Goal: Participate in discussion: Engage in conversation with other users on a specific topic

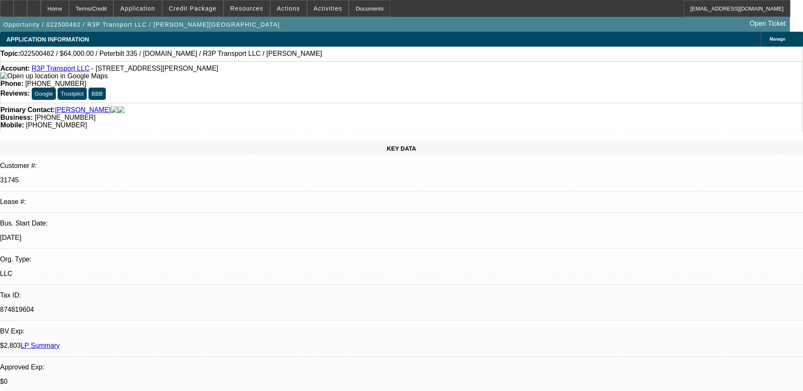
select select "0"
select select "0.1"
select select "4"
select select "0"
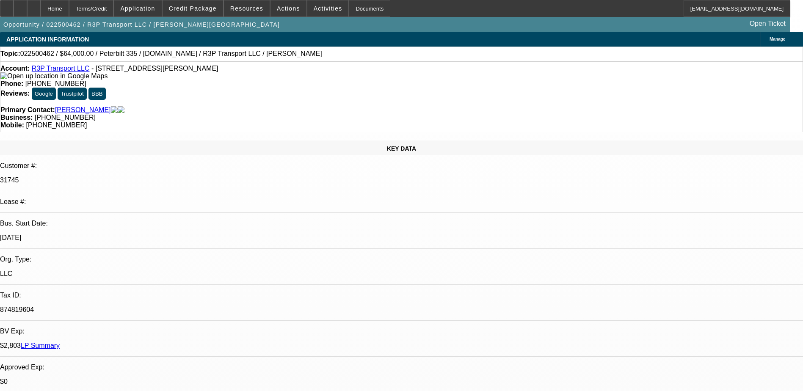
select select "0"
select select "0.1"
select select "4"
select select "0"
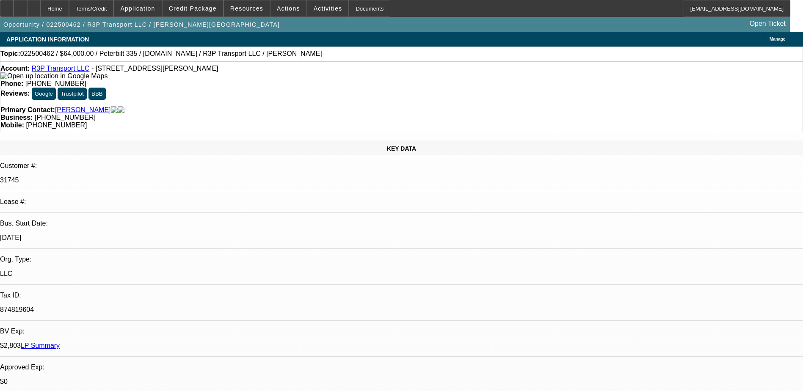
select select "0.1"
select select "4"
select select "0"
select select "3"
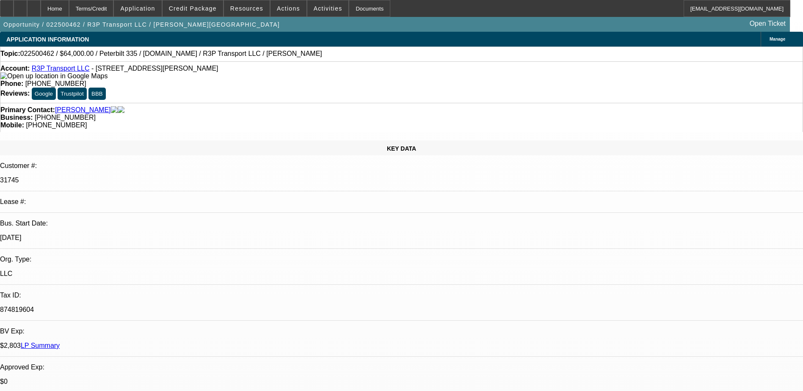
select select "0.1"
select select "4"
click at [41, 9] on div at bounding box center [34, 8] width 14 height 17
select select "0"
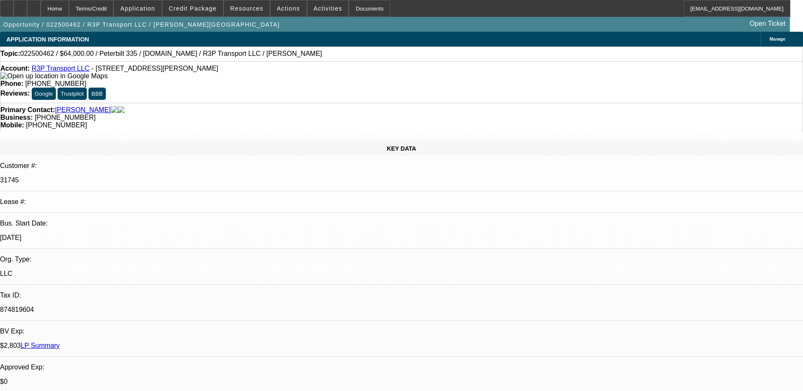
select select "0.1"
select select "0"
select select "0.1"
select select "0"
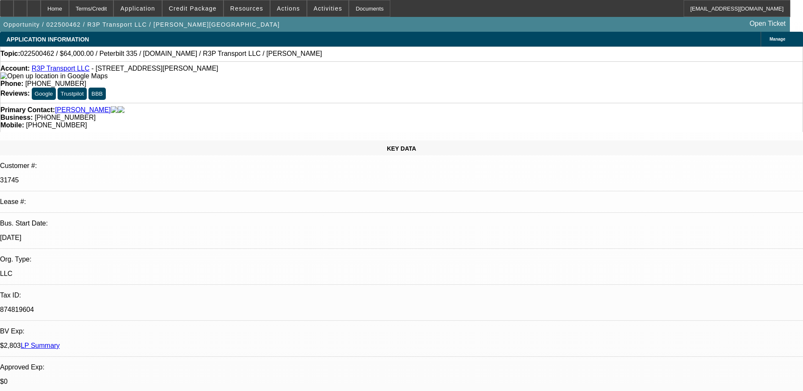
select select "0"
select select "0.1"
select select "0"
select select "0.1"
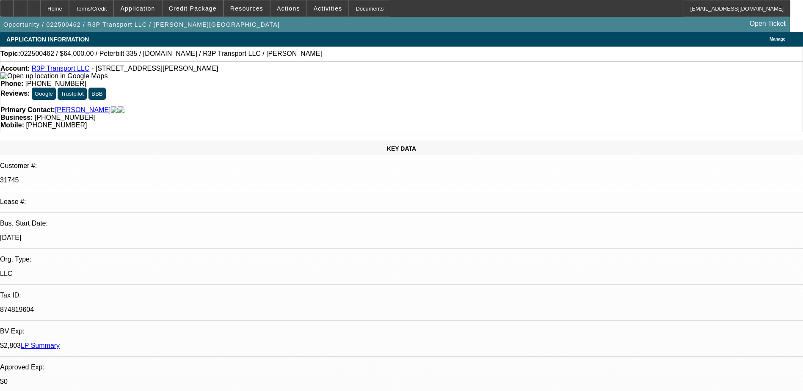
select select "1"
select select "3"
select select "4"
select select "1"
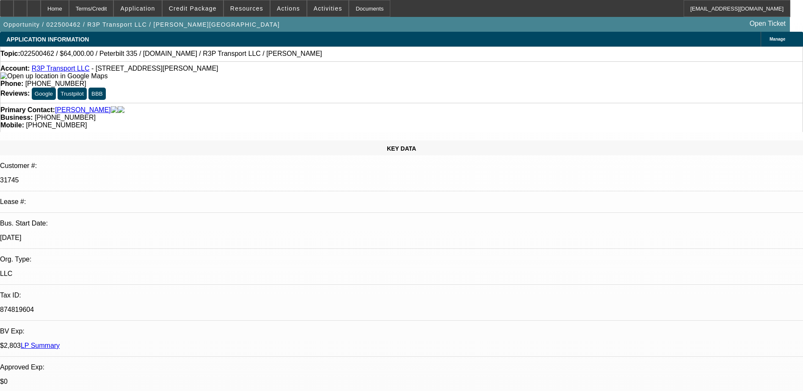
select select "4"
select select "1"
select select "4"
select select "1"
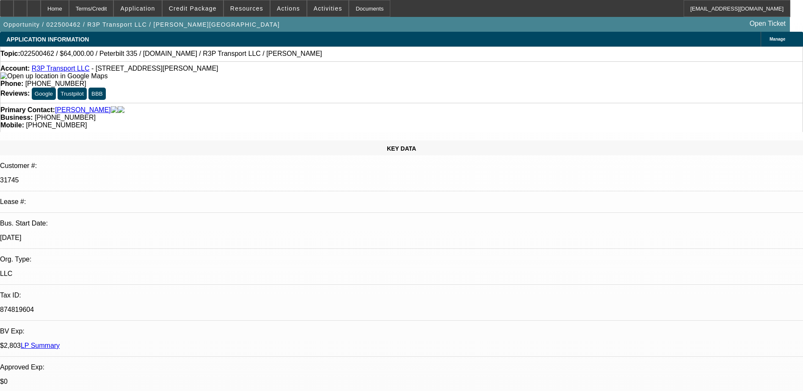
select select "1"
select select "4"
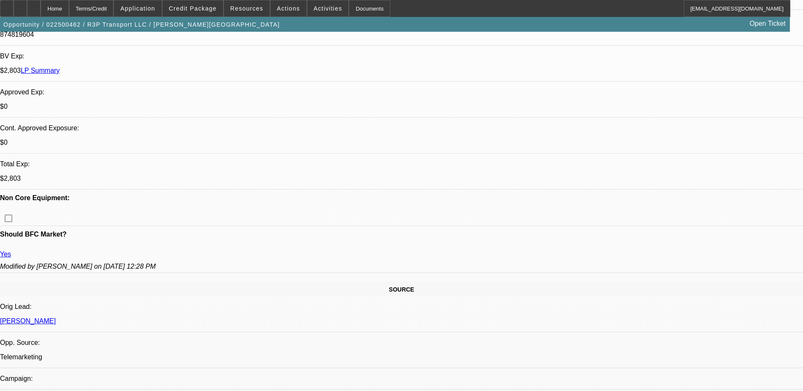
scroll to position [339, 0]
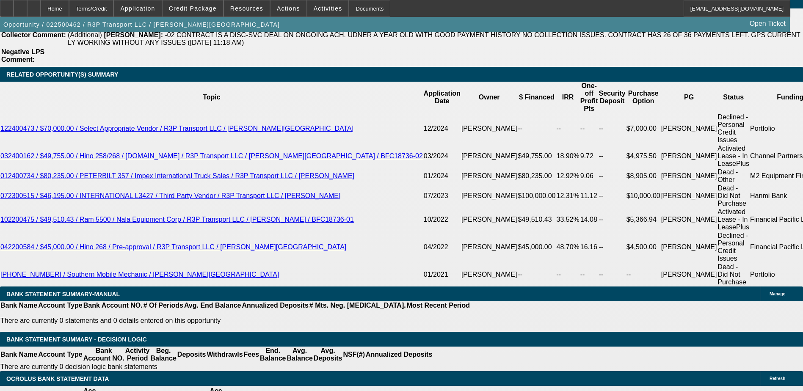
scroll to position [1496, 0]
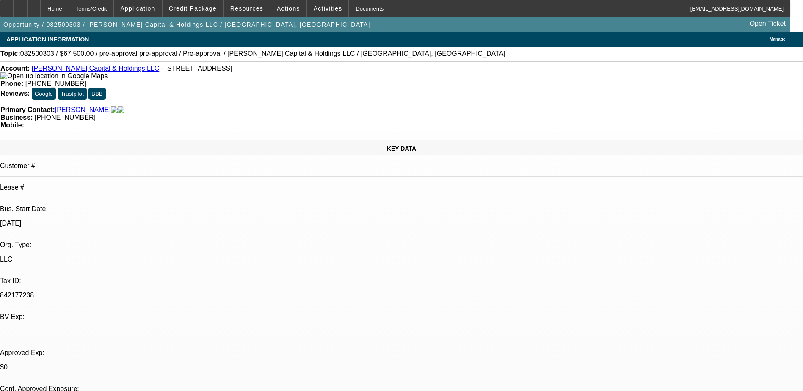
select select "0.1"
select select "2"
select select "0.1"
select select "4"
